Goal: Information Seeking & Learning: Check status

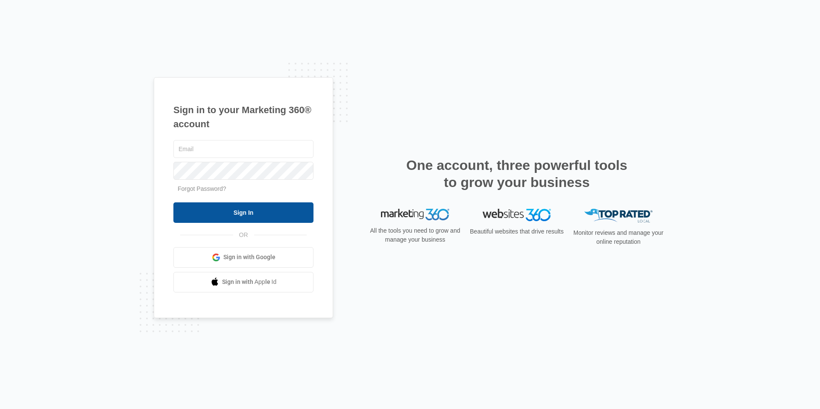
type input "[PERSON_NAME][EMAIL_ADDRESS][PERSON_NAME][DOMAIN_NAME]"
click at [257, 215] on input "Sign In" at bounding box center [243, 212] width 140 height 21
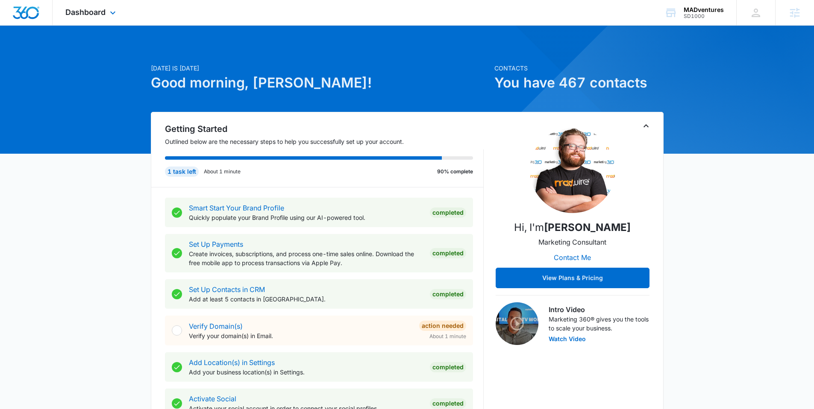
click at [101, 18] on div "Dashboard Apps Reputation Websites Forms CRM Email Social Shop Content Ads Inte…" at bounding box center [92, 12] width 78 height 25
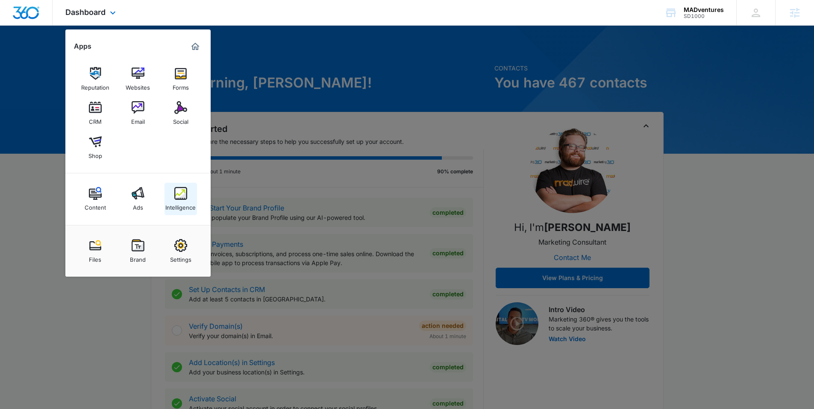
click at [192, 198] on link "Intelligence" at bounding box center [180, 199] width 32 height 32
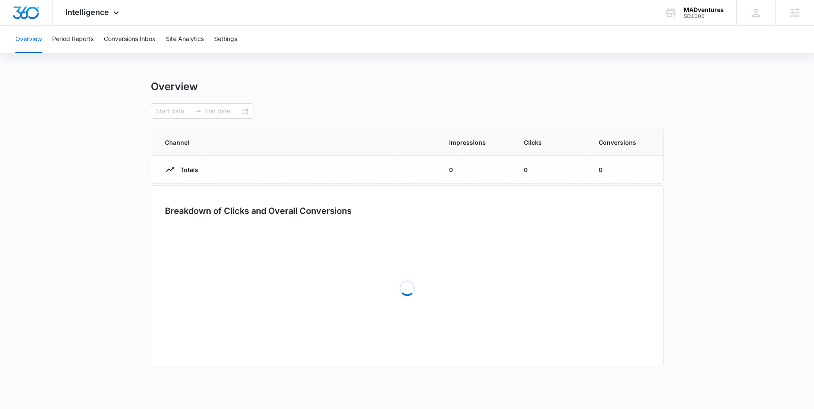
type input "[DATE]"
type input "09/14/2025"
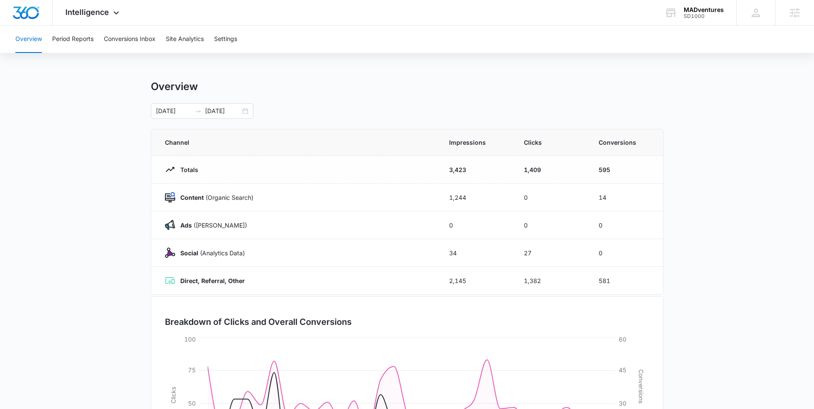
click at [679, 144] on main "Overview 08/15/2025 09/14/2025 Channel Impressions Clicks Conversions Totals 3,…" at bounding box center [407, 304] width 814 height 449
click at [565, 38] on div "Overview Period Reports Conversions Inbox Site Analytics Settings" at bounding box center [406, 39] width 793 height 27
click at [94, 9] on span "Intelligence" at bounding box center [87, 12] width 44 height 9
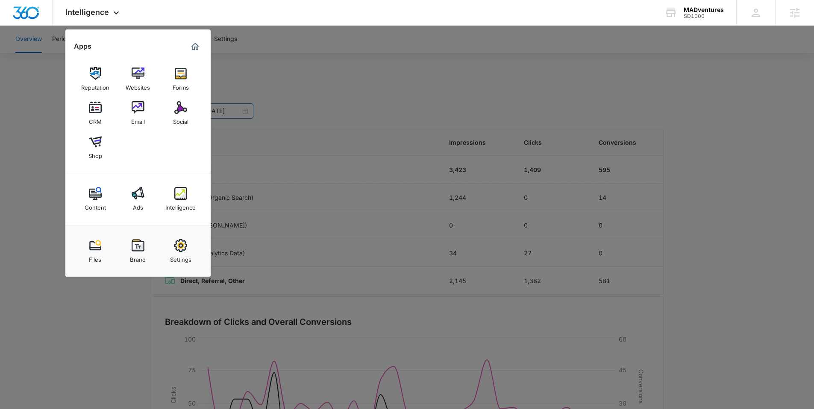
drag, startPoint x: 98, startPoint y: 110, endPoint x: 151, endPoint y: 105, distance: 53.2
click at [98, 110] on img at bounding box center [95, 107] width 13 height 13
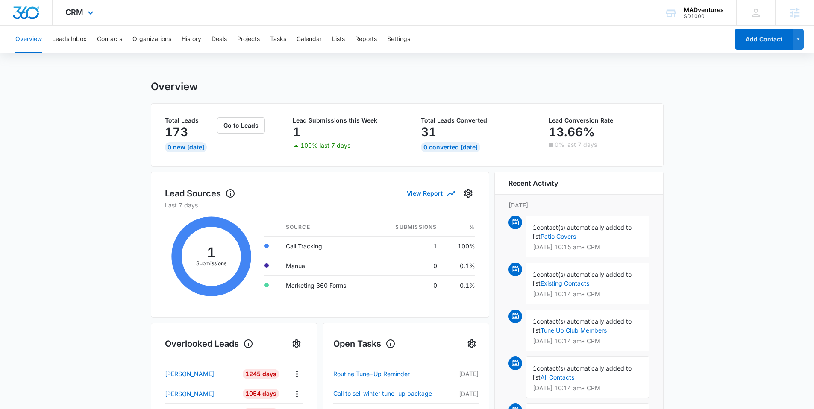
click at [83, 18] on div "CRM Apps Reputation Websites Forms CRM Email Social Shop Content Ads Intelligen…" at bounding box center [81, 12] width 56 height 25
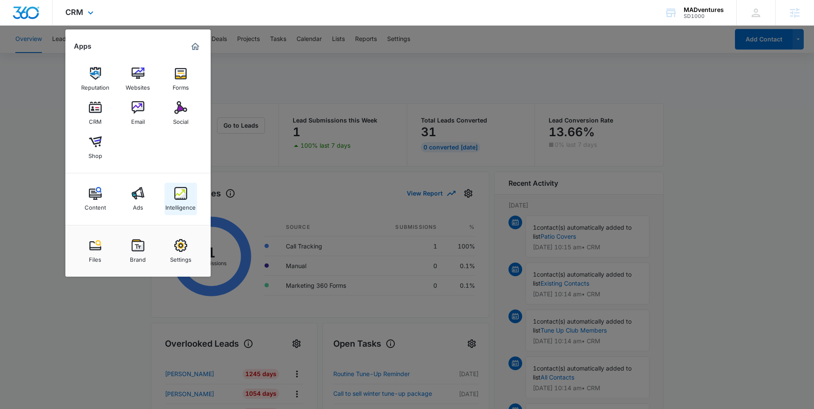
click at [182, 199] on img at bounding box center [180, 193] width 13 height 13
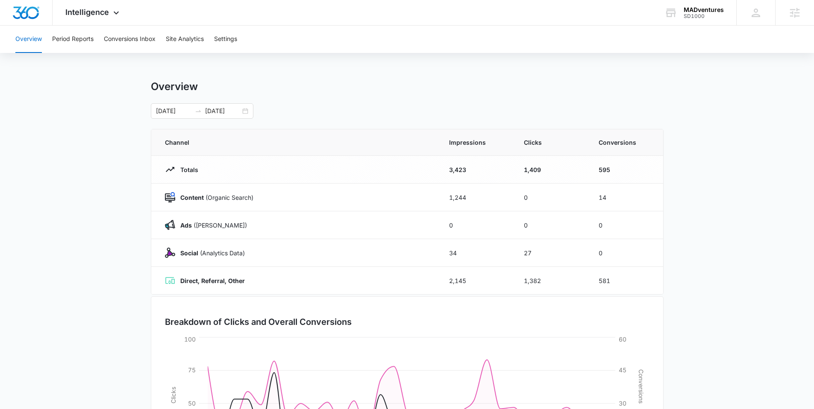
click at [30, 39] on button "Overview" at bounding box center [28, 39] width 26 height 27
click at [93, 11] on span "Intelligence" at bounding box center [87, 12] width 44 height 9
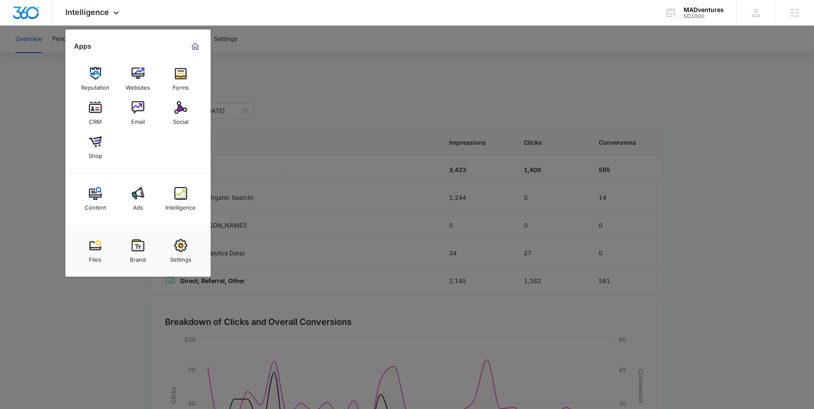
click at [296, 68] on div at bounding box center [407, 204] width 814 height 409
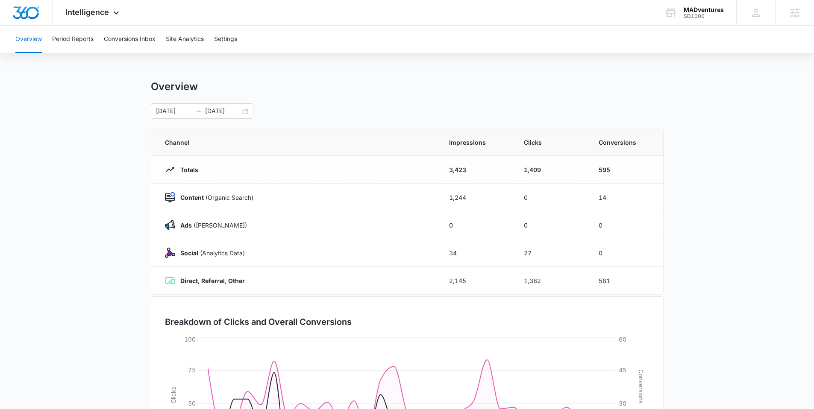
click at [742, 114] on main "Overview 08/15/2025 09/14/2025 Channel Impressions Clicks Conversions Totals 3,…" at bounding box center [407, 304] width 814 height 449
drag, startPoint x: 209, startPoint y: 88, endPoint x: 131, endPoint y: 88, distance: 78.2
click at [131, 88] on main "Overview 08/15/2025 09/14/2025 Channel Impressions Clicks Conversions Totals 3,…" at bounding box center [407, 304] width 814 height 449
click at [102, 12] on span "Intelligence" at bounding box center [87, 12] width 44 height 9
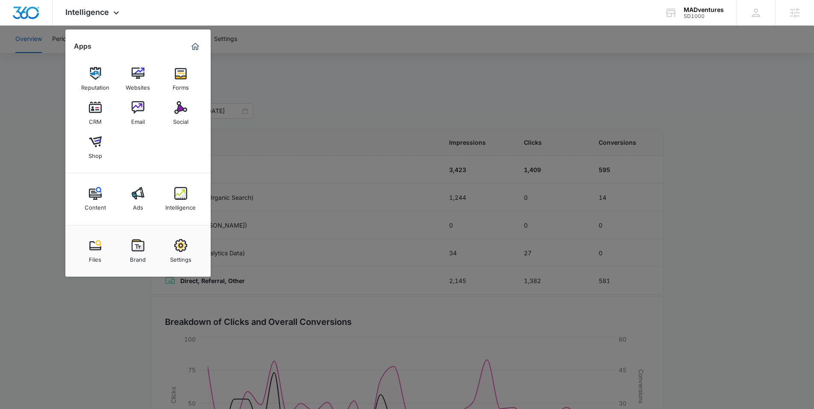
click at [39, 128] on div at bounding box center [407, 204] width 814 height 409
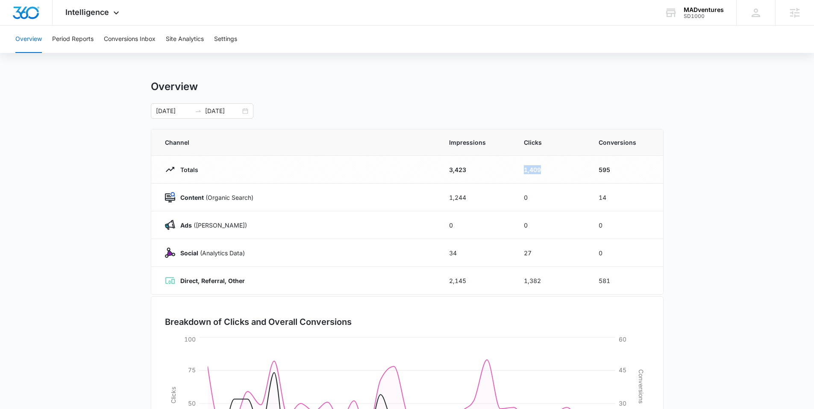
drag, startPoint x: 546, startPoint y: 170, endPoint x: 495, endPoint y: 168, distance: 51.3
click at [494, 169] on tr "Totals 3,423 1,409 595" at bounding box center [407, 170] width 512 height 28
drag, startPoint x: 615, startPoint y: 169, endPoint x: 581, endPoint y: 172, distance: 33.5
click at [581, 172] on tr "Totals 3,423 1,409 595" at bounding box center [407, 170] width 512 height 28
drag, startPoint x: 613, startPoint y: 198, endPoint x: 584, endPoint y: 199, distance: 28.6
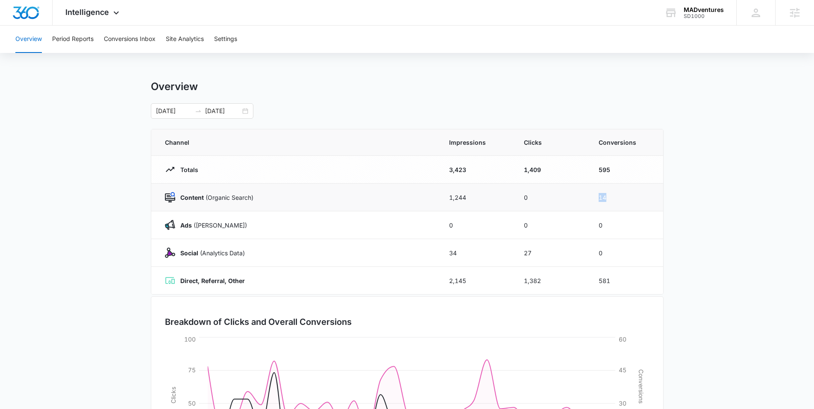
click at [584, 199] on tr "Content (Organic Search) 1,244 0 14" at bounding box center [407, 198] width 512 height 28
drag, startPoint x: 625, startPoint y: 231, endPoint x: 557, endPoint y: 230, distance: 67.9
click at [557, 230] on tr "Ads (Ad Campaigns) 0 0 0" at bounding box center [407, 225] width 512 height 28
drag, startPoint x: 609, startPoint y: 254, endPoint x: 567, endPoint y: 254, distance: 41.9
click at [567, 254] on tr "Social (Analytics Data) 34 27 0" at bounding box center [407, 253] width 512 height 28
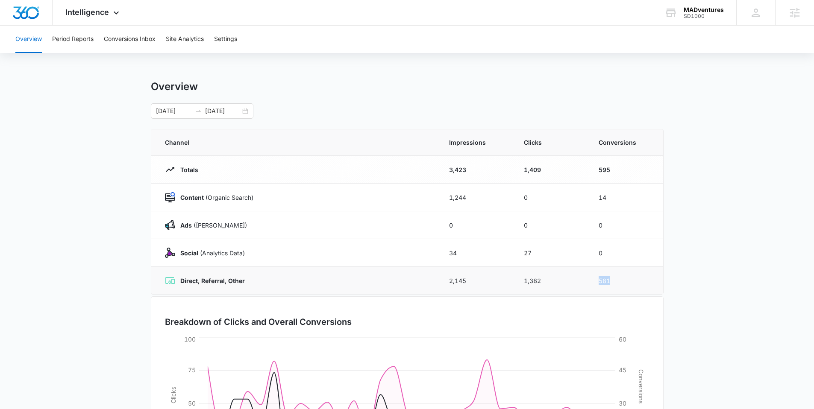
drag, startPoint x: 621, startPoint y: 284, endPoint x: 566, endPoint y: 281, distance: 54.3
click at [566, 281] on tr "Direct, Referral, Other 2,145 1,382 581" at bounding box center [407, 281] width 512 height 28
click at [116, 40] on button "Conversions Inbox" at bounding box center [130, 39] width 52 height 27
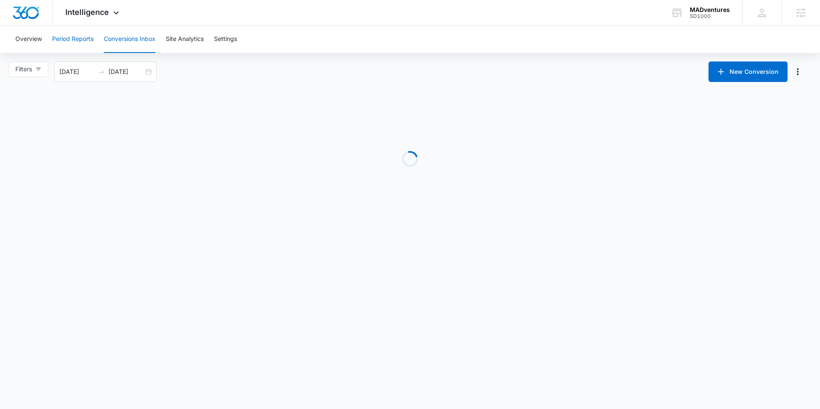
click at [79, 41] on button "Period Reports" at bounding box center [72, 39] width 41 height 27
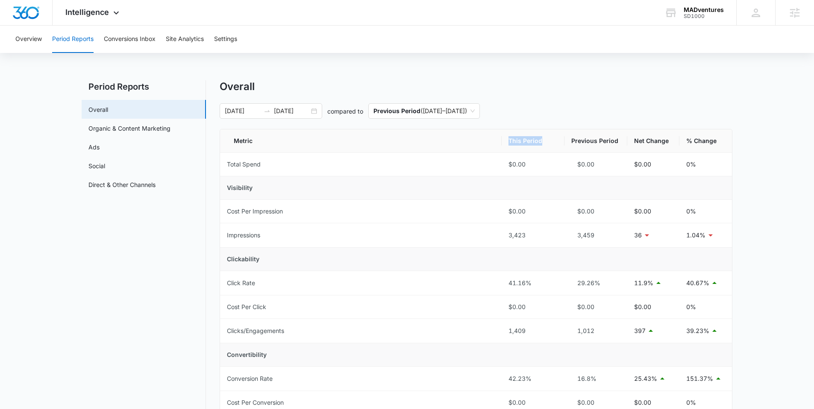
drag, startPoint x: 548, startPoint y: 142, endPoint x: 507, endPoint y: 141, distance: 41.0
click at [495, 142] on tr "Metric This Period Previous Period Net Change % Change" at bounding box center [476, 140] width 512 height 23
drag, startPoint x: 624, startPoint y: 144, endPoint x: 587, endPoint y: 141, distance: 37.2
click at [587, 141] on th "Previous Period" at bounding box center [595, 140] width 63 height 23
click at [135, 39] on button "Conversions Inbox" at bounding box center [130, 39] width 52 height 27
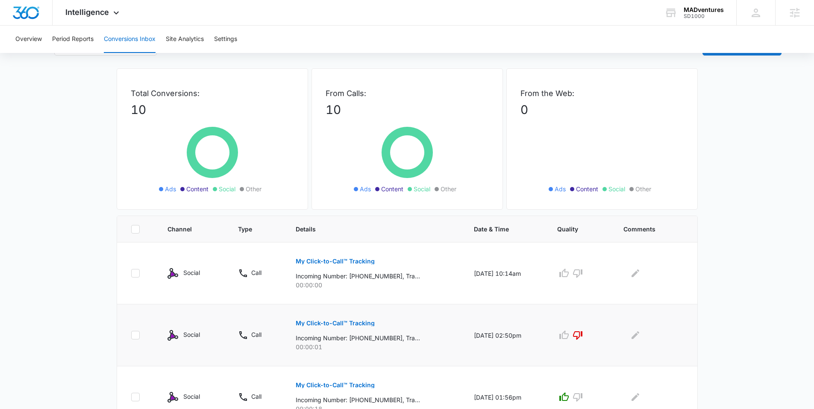
scroll to position [72, 0]
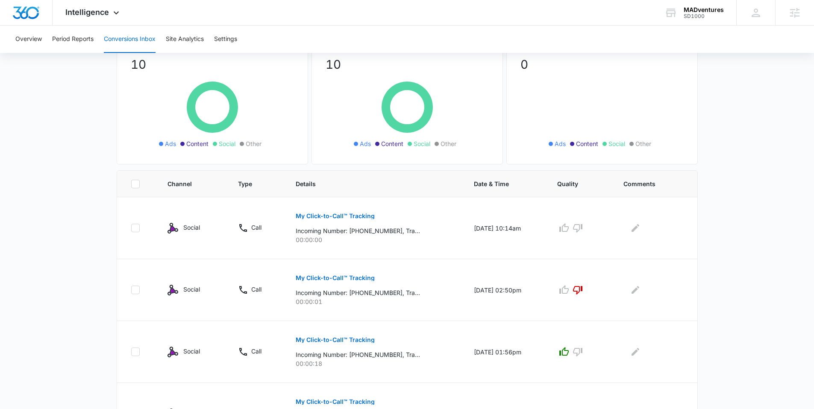
click at [759, 199] on main "Filters 08/16/2025 09/15/2025 New Conversion Total Conversions: 10 Ads Content …" at bounding box center [407, 413] width 814 height 846
click at [195, 42] on button "Site Analytics" at bounding box center [185, 39] width 38 height 27
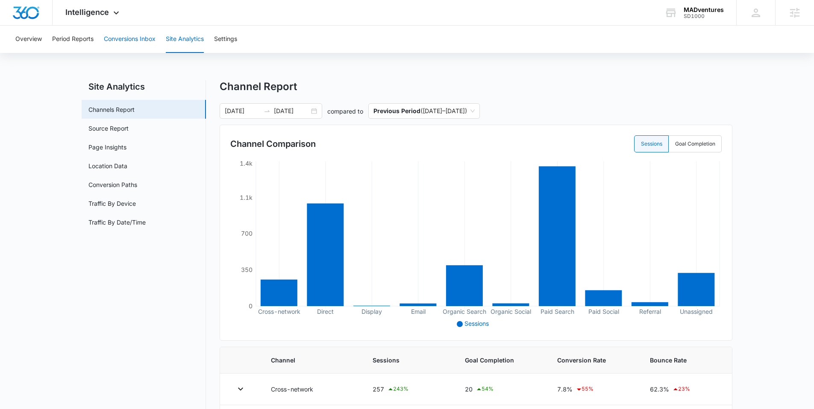
click at [129, 38] on button "Conversions Inbox" at bounding box center [130, 39] width 52 height 27
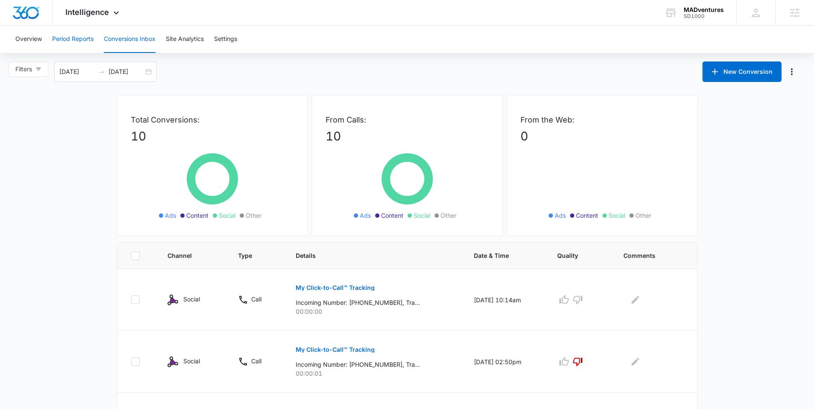
click at [76, 38] on button "Period Reports" at bounding box center [72, 39] width 41 height 27
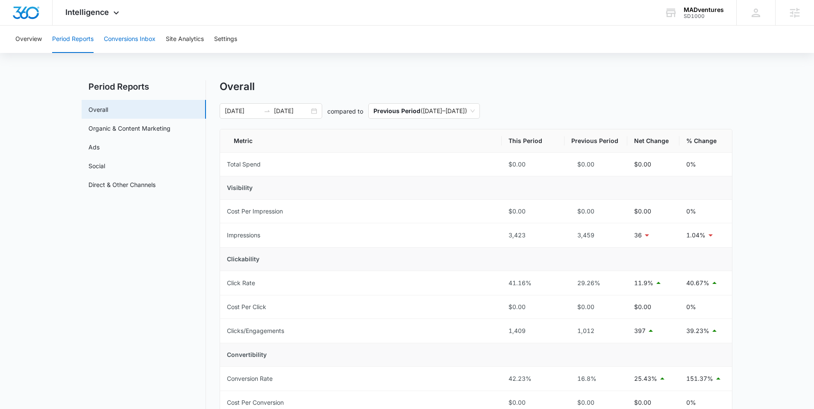
click at [132, 33] on button "Conversions Inbox" at bounding box center [130, 39] width 52 height 27
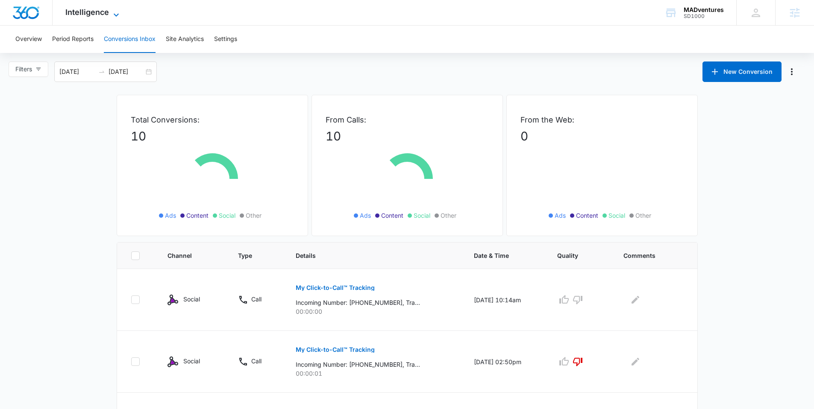
click at [94, 14] on span "Intelligence" at bounding box center [87, 12] width 44 height 9
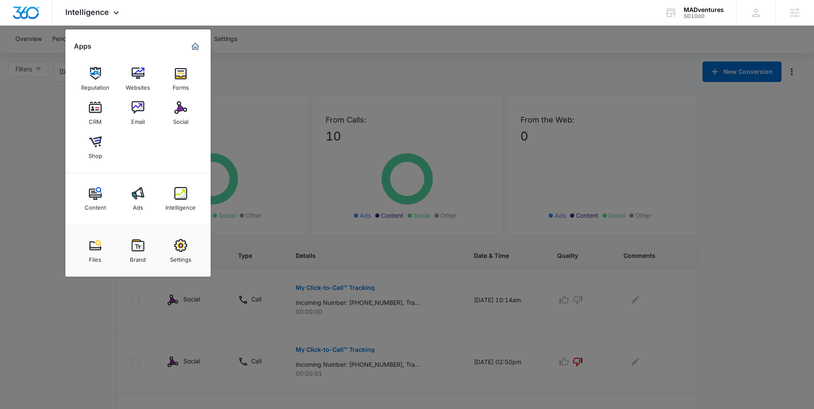
click at [258, 70] on div at bounding box center [407, 204] width 814 height 409
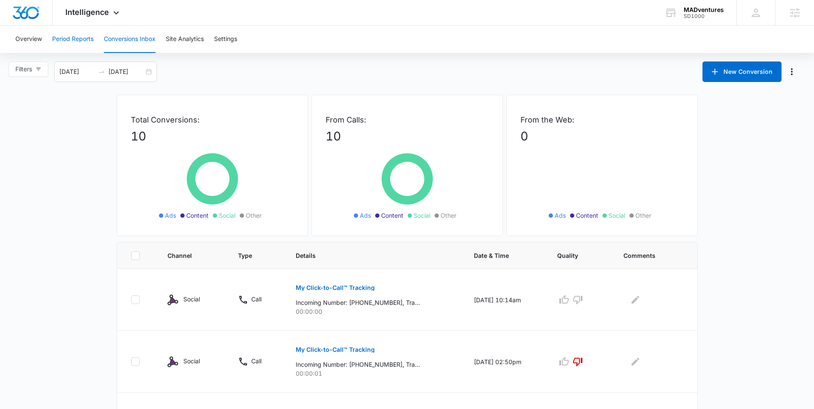
click at [85, 42] on button "Period Reports" at bounding box center [72, 39] width 41 height 27
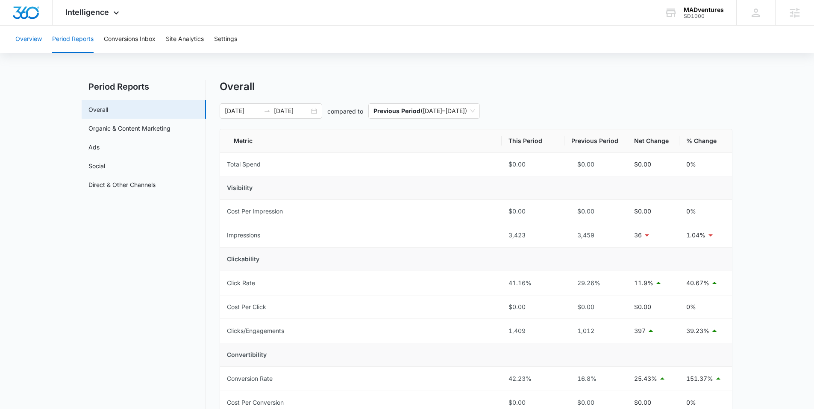
click at [37, 35] on button "Overview" at bounding box center [28, 39] width 26 height 27
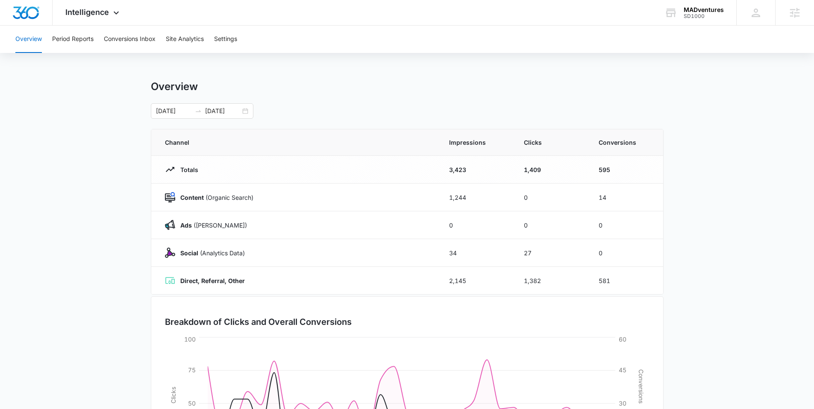
scroll to position [75, 0]
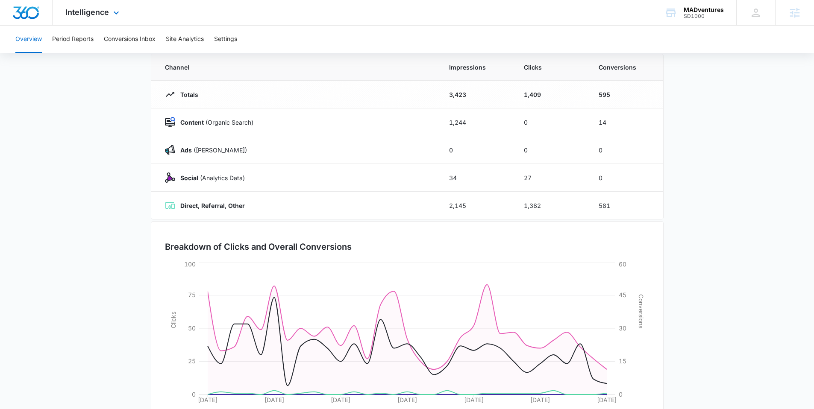
click at [588, 24] on div "Intelligence Apps Reputation Websites Forms CRM Email Social Shop Content Ads I…" at bounding box center [407, 13] width 814 height 26
